Goal: Task Accomplishment & Management: Manage account settings

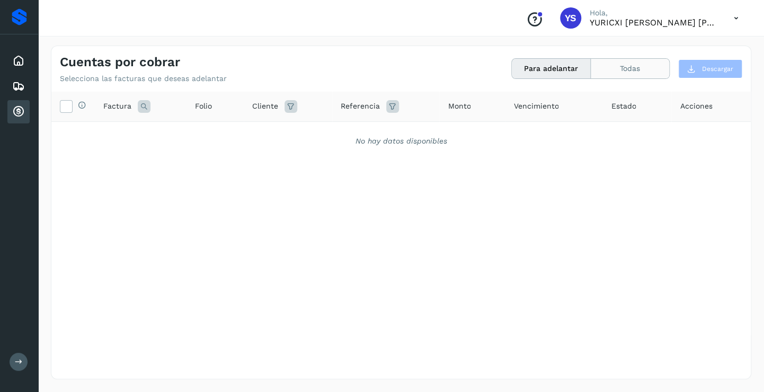
click at [632, 76] on button "Todas" at bounding box center [630, 69] width 78 height 20
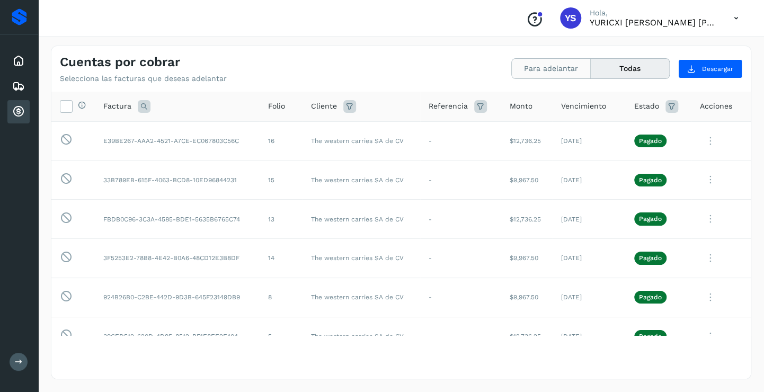
click at [559, 63] on button "Para adelantar" at bounding box center [551, 69] width 79 height 20
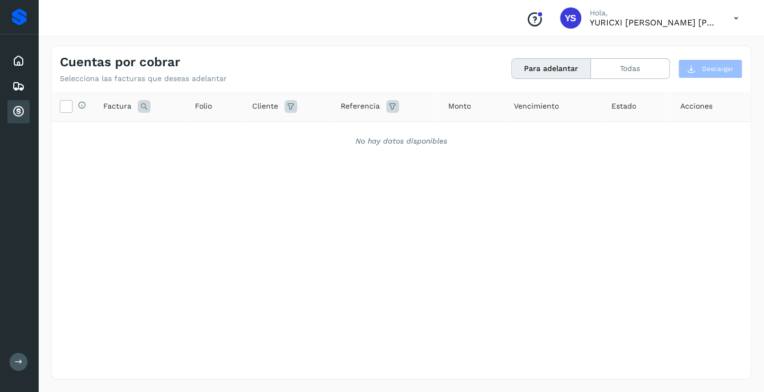
click at [22, 44] on div "Inicio Embarques Cuentas por cobrar" at bounding box center [19, 86] width 38 height 104
click at [17, 68] on div "Inicio" at bounding box center [18, 60] width 22 height 23
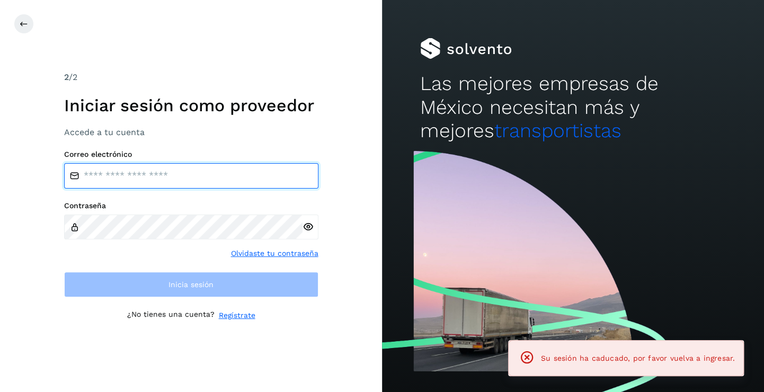
click at [127, 168] on input "email" at bounding box center [191, 175] width 254 height 25
type input "**********"
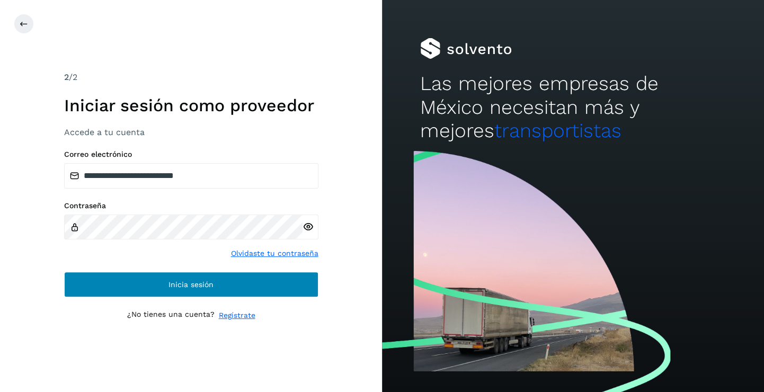
click at [192, 271] on div "**********" at bounding box center [191, 223] width 254 height 147
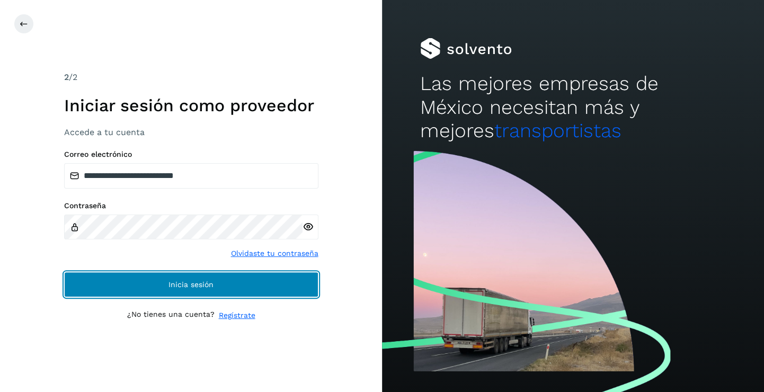
click at [196, 282] on span "Inicia sesión" at bounding box center [191, 284] width 45 height 7
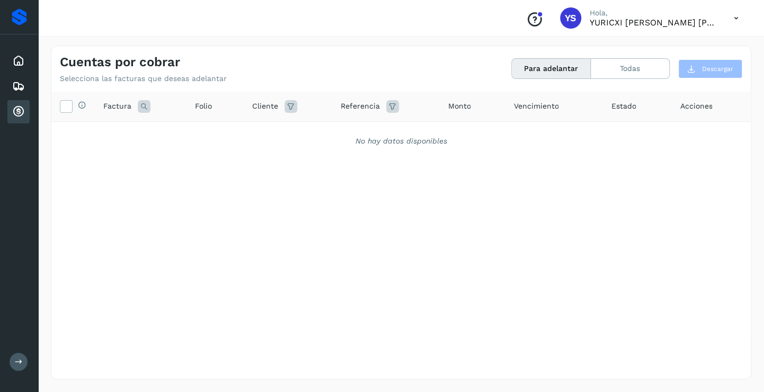
drag, startPoint x: 23, startPoint y: 108, endPoint x: 49, endPoint y: 103, distance: 26.5
click at [33, 106] on div "Inicio Embarques Cuentas por cobrar" at bounding box center [19, 86] width 38 height 104
click at [433, 163] on div "Selecciona todas las facturas disponibles para adelanto Factura Folio Cliente R…" at bounding box center [401, 214] width 700 height 244
drag, startPoint x: 23, startPoint y: 62, endPoint x: 24, endPoint y: 81, distance: 19.1
click at [22, 62] on icon at bounding box center [18, 61] width 13 height 13
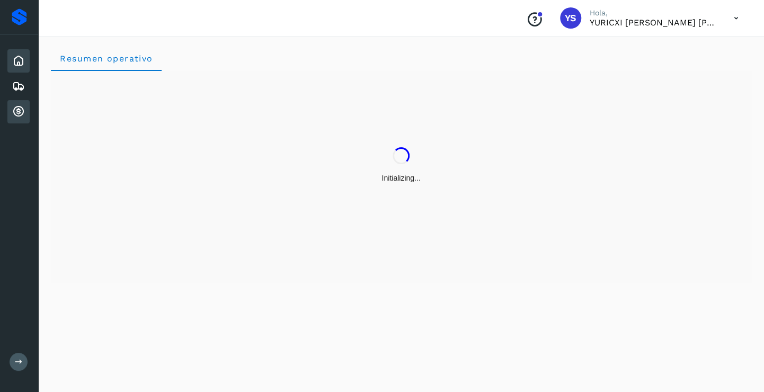
click at [21, 111] on icon at bounding box center [18, 111] width 13 height 13
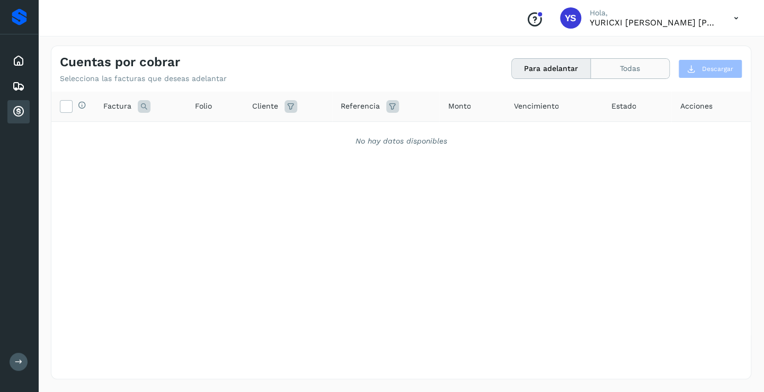
click at [630, 74] on button "Todas" at bounding box center [630, 69] width 78 height 20
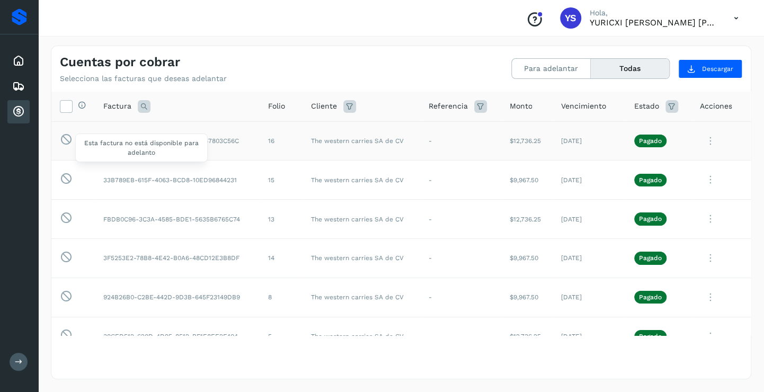
click at [61, 139] on icon at bounding box center [66, 139] width 13 height 13
click at [531, 70] on button "Para adelantar" at bounding box center [551, 69] width 79 height 20
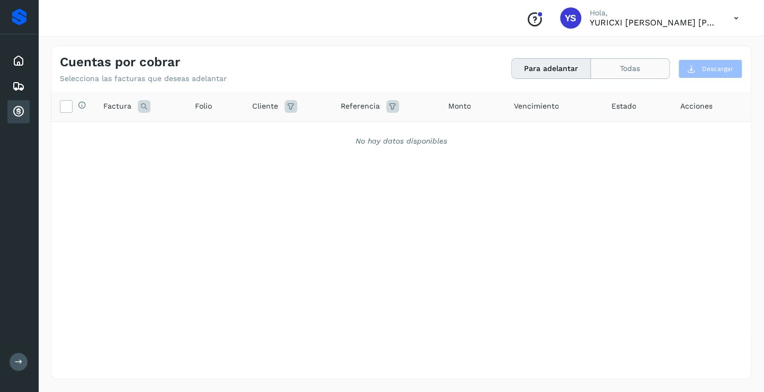
click at [612, 66] on button "Todas" at bounding box center [630, 69] width 78 height 20
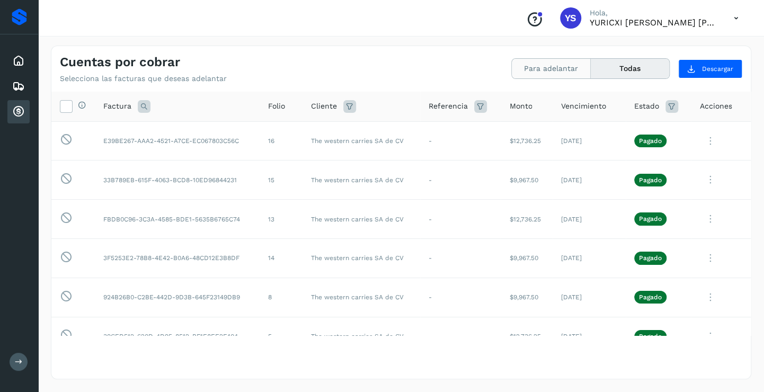
click at [546, 72] on button "Para adelantar" at bounding box center [551, 69] width 79 height 20
